Goal: Find specific page/section: Find specific page/section

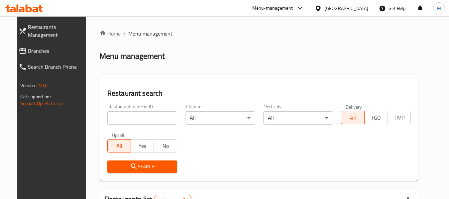
click at [31, 47] on span "Branches" at bounding box center [57, 51] width 59 height 8
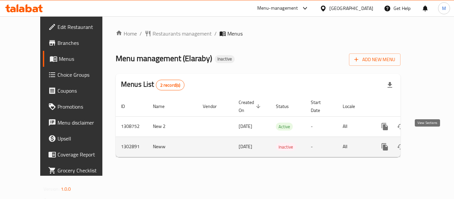
click at [429, 143] on icon "enhanced table" at bounding box center [433, 147] width 8 height 8
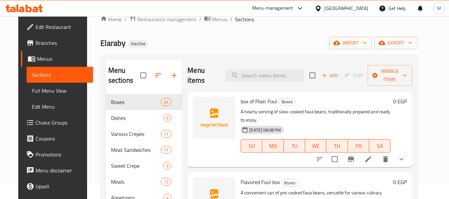
scroll to position [5, 0]
